Goal: Task Accomplishment & Management: Manage account settings

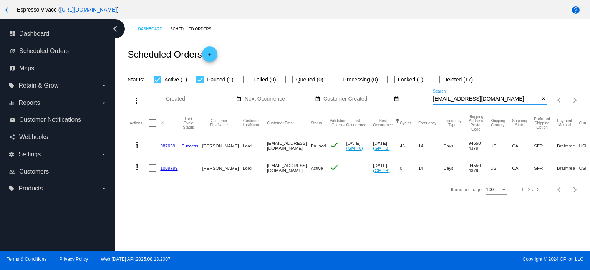
drag, startPoint x: 476, startPoint y: 99, endPoint x: 422, endPoint y: 99, distance: 54.1
click at [422, 99] on div "more_vert Aug Jan Feb Mar [DATE]" at bounding box center [355, 97] width 459 height 27
paste input "benholz"
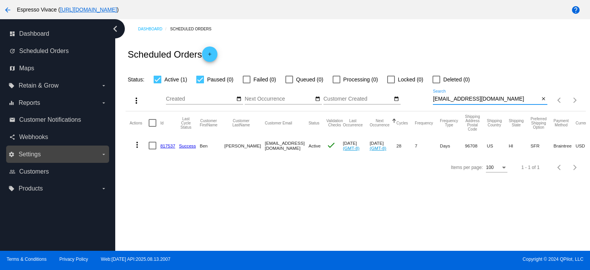
type input "[EMAIL_ADDRESS][DOMAIN_NAME]"
click at [38, 152] on span "Settings" at bounding box center [29, 154] width 22 height 7
click at [0, 0] on input "settings Settings arrow_drop_down" at bounding box center [0, 0] width 0 height 0
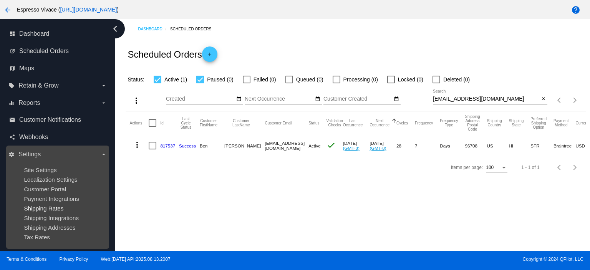
click at [58, 208] on span "Shipping Rates" at bounding box center [44, 208] width 40 height 7
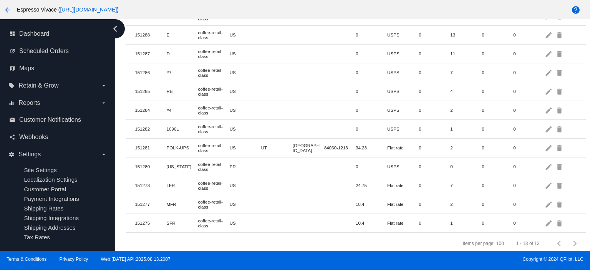
scroll to position [138, 0]
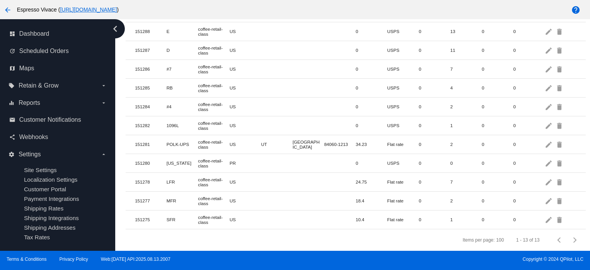
drag, startPoint x: 167, startPoint y: 196, endPoint x: 477, endPoint y: 216, distance: 311.2
click at [477, 216] on mat-table "Id Name Class Country State City Postcode Base Price Shipping Carrier PricePerU…" at bounding box center [355, 96] width 459 height 266
click at [367, 229] on div "Items per page: 100 1 - 13 of 13" at bounding box center [355, 239] width 459 height 21
click at [306, 230] on div "Items per page: 100 1 - 13 of 13" at bounding box center [355, 239] width 459 height 21
drag, startPoint x: 344, startPoint y: 213, endPoint x: 363, endPoint y: 213, distance: 19.2
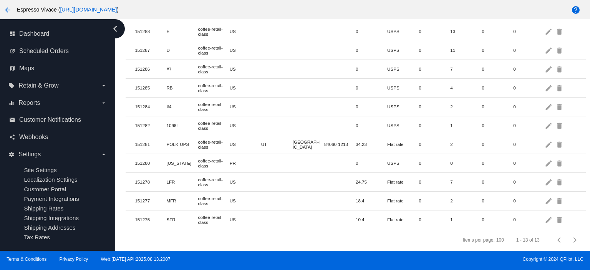
click at [363, 213] on mat-row "151275 SFR coffee-retail-class US 10.4 Flat rate 0 1 0 0 edit delete" at bounding box center [355, 219] width 459 height 19
click at [363, 215] on mat-cell "10.4" at bounding box center [370, 219] width 31 height 9
click at [546, 215] on mat-icon "edit" at bounding box center [548, 219] width 9 height 12
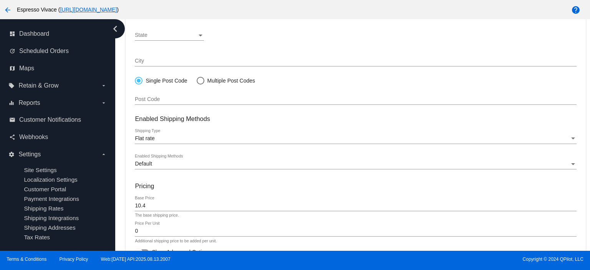
scroll to position [224, 0]
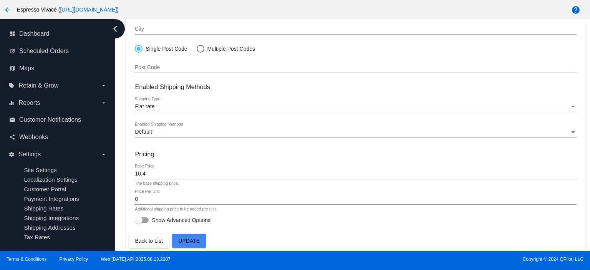
drag, startPoint x: 158, startPoint y: 174, endPoint x: 163, endPoint y: 179, distance: 6.8
click at [161, 177] on div "10.4 Base Price" at bounding box center [355, 171] width 441 height 15
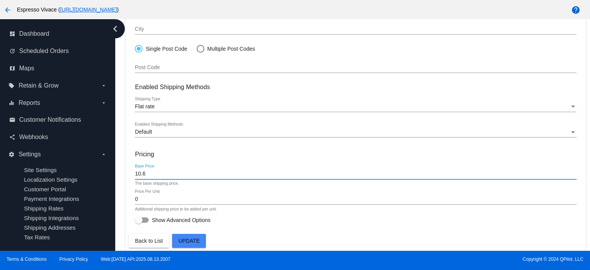
type input "10.6"
click at [196, 240] on span "Update" at bounding box center [188, 241] width 21 height 6
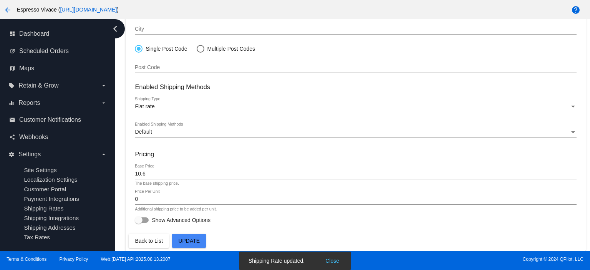
click at [147, 238] on span "Back to List" at bounding box center [149, 241] width 28 height 6
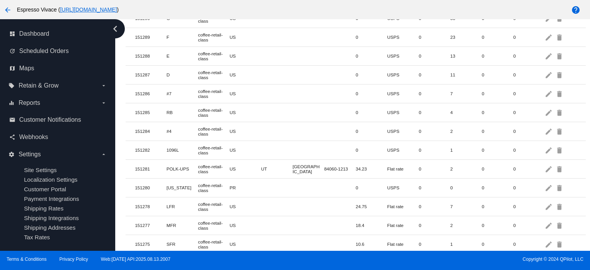
scroll to position [138, 0]
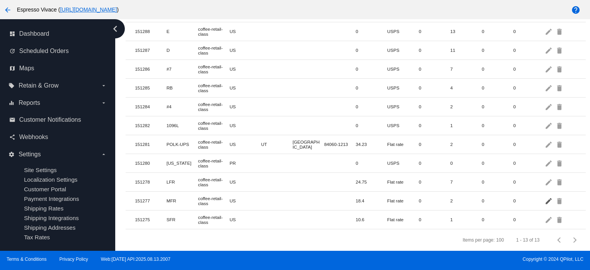
click at [544, 198] on mat-icon "edit" at bounding box center [548, 201] width 9 height 12
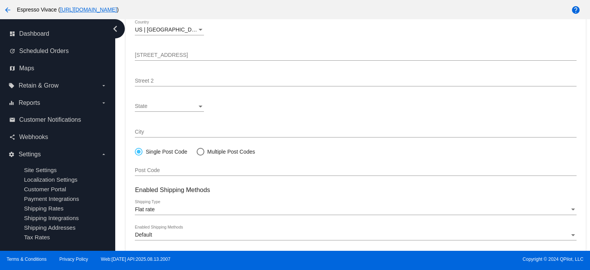
scroll to position [192, 0]
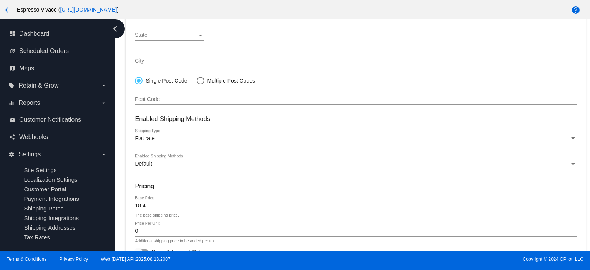
click at [164, 203] on div "18.4 Base Price" at bounding box center [355, 203] width 441 height 15
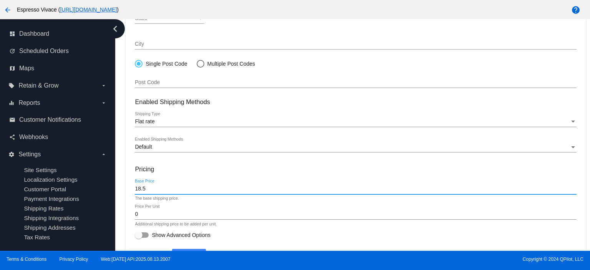
scroll to position [224, 0]
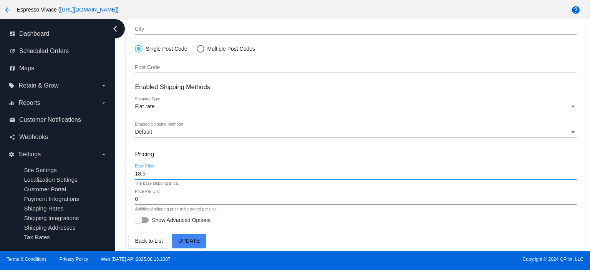
type input "18.5"
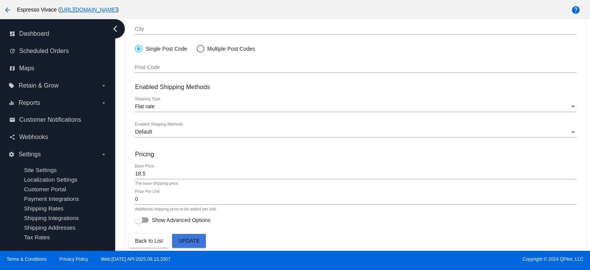
click at [192, 239] on span "Update" at bounding box center [188, 241] width 21 height 6
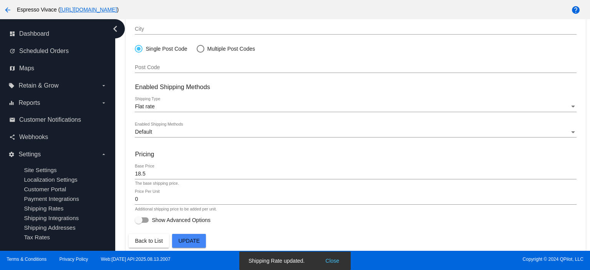
click at [151, 239] on span "Back to List" at bounding box center [149, 241] width 28 height 6
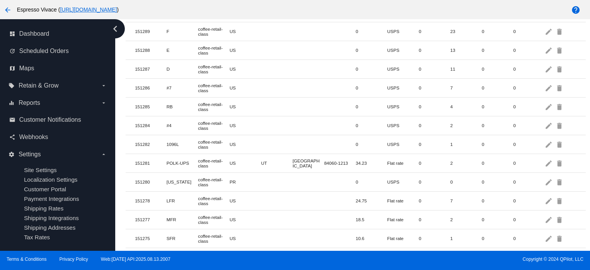
scroll to position [138, 0]
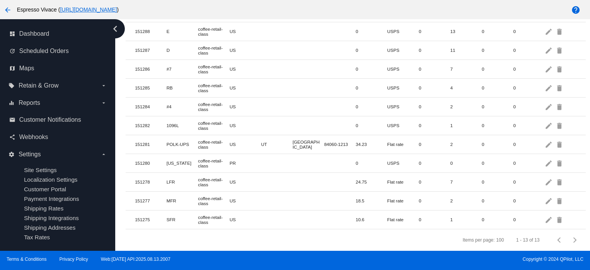
drag, startPoint x: 332, startPoint y: 196, endPoint x: 400, endPoint y: 213, distance: 69.5
click at [400, 213] on mat-table "Id Name Class Country State City Postcode Base Price Shipping Carrier PricePerU…" at bounding box center [355, 96] width 459 height 266
click at [385, 241] on div "Items per page: 100 1 - 13 of 13" at bounding box center [355, 239] width 459 height 21
drag, startPoint x: 181, startPoint y: 179, endPoint x: 370, endPoint y: 178, distance: 188.5
click at [370, 178] on mat-row "151278 LFR coffee-retail-class US 24.75 Flat rate 0 7 0 0 edit delete" at bounding box center [355, 182] width 459 height 19
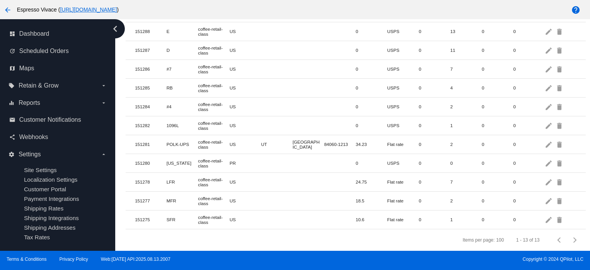
click at [369, 178] on mat-cell "24.75" at bounding box center [370, 181] width 31 height 9
click at [155, 179] on mat-cell "151278" at bounding box center [150, 181] width 31 height 9
drag, startPoint x: 161, startPoint y: 178, endPoint x: 365, endPoint y: 173, distance: 204.2
click at [365, 173] on mat-row "151278 LFR coffee-retail-class US 24.75 Flat rate 0 7 0 0 edit delete" at bounding box center [355, 182] width 459 height 19
click at [365, 177] on mat-cell "24.75" at bounding box center [370, 181] width 31 height 9
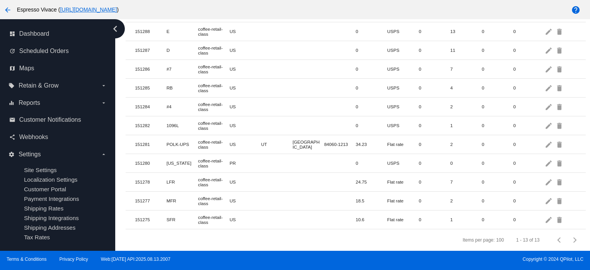
drag, startPoint x: 370, startPoint y: 175, endPoint x: 190, endPoint y: 177, distance: 180.8
click at [190, 177] on mat-row "151278 LFR coffee-retail-class US 24.75 Flat rate 0 7 0 0 edit delete" at bounding box center [355, 182] width 459 height 19
click at [190, 177] on mat-cell "LFR" at bounding box center [182, 181] width 31 height 9
drag, startPoint x: 195, startPoint y: 175, endPoint x: 364, endPoint y: 174, distance: 169.6
click at [364, 174] on mat-row "151278 LFR coffee-retail-class US 24.75 Flat rate 0 7 0 0 edit delete" at bounding box center [355, 182] width 459 height 19
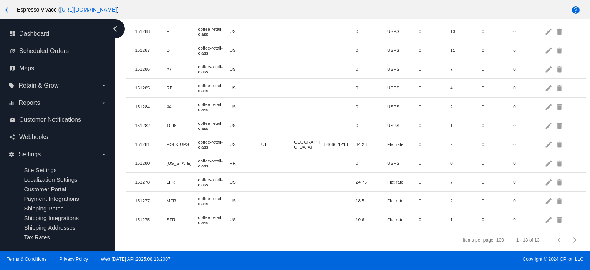
click at [364, 177] on mat-cell "24.75" at bounding box center [370, 181] width 31 height 9
click at [544, 176] on mat-icon "edit" at bounding box center [548, 182] width 9 height 12
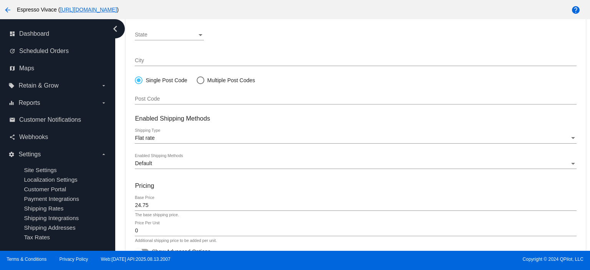
scroll to position [224, 0]
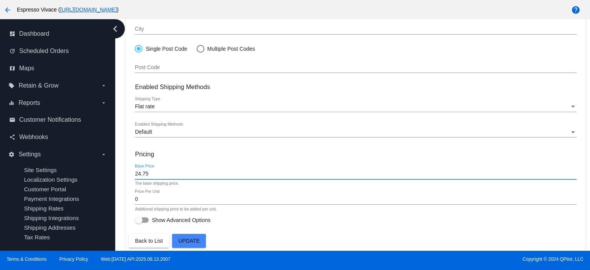
drag, startPoint x: 168, startPoint y: 176, endPoint x: 130, endPoint y: 178, distance: 37.7
click at [130, 178] on mat-card "LFR Name Enter a name for this shipping rate or leave empty. coffee-retail-clas…" at bounding box center [355, 46] width 459 height 410
type input "27.10"
click at [190, 239] on span "Update" at bounding box center [188, 241] width 21 height 6
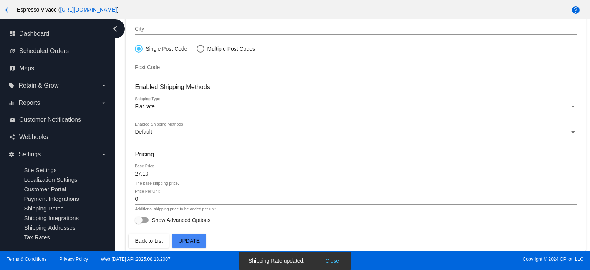
click at [152, 243] on span "Back to List" at bounding box center [149, 241] width 28 height 6
